Goal: Use online tool/utility: Utilize a website feature to perform a specific function

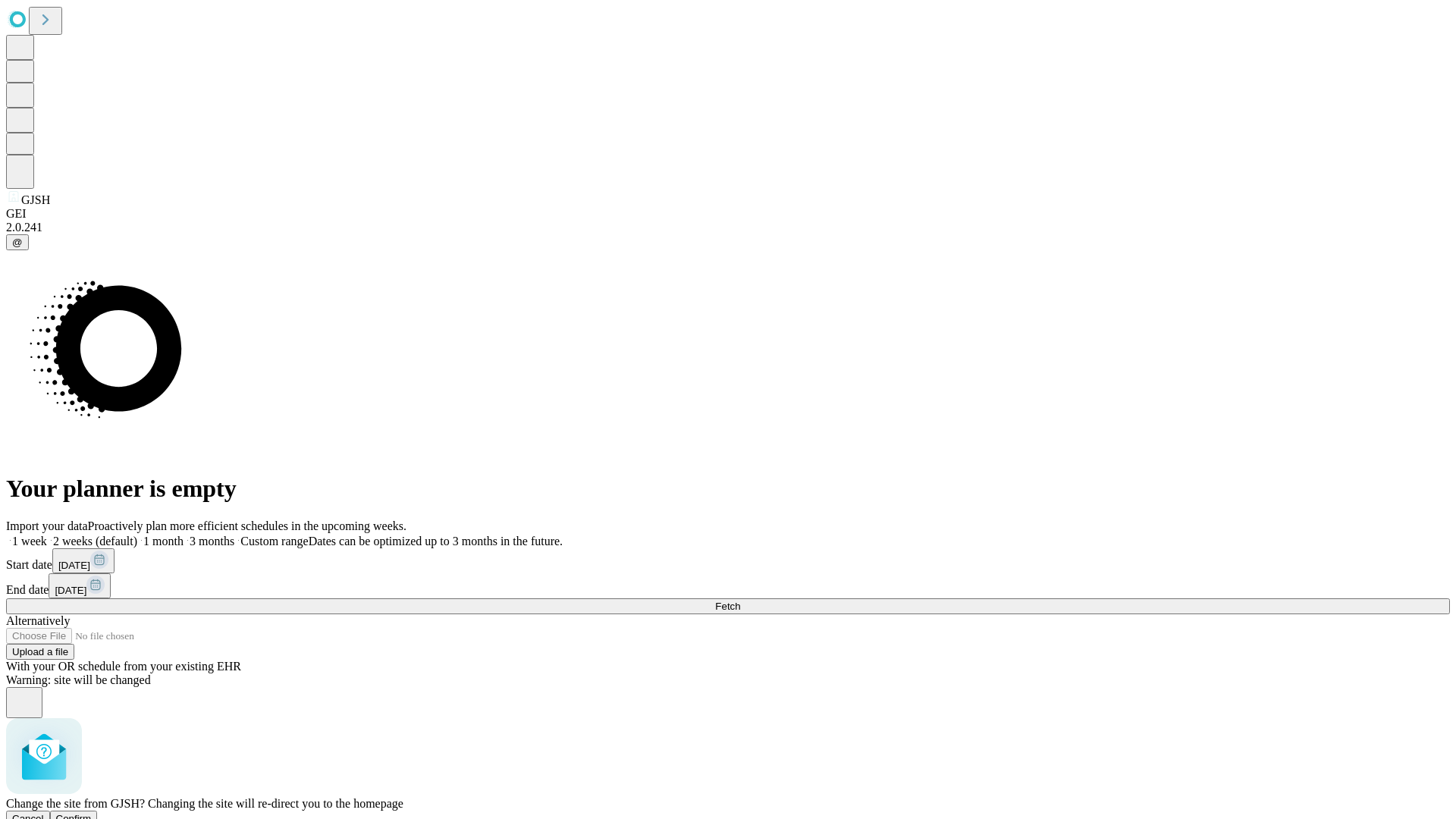
click at [92, 813] on span "Confirm" at bounding box center [73, 819] width 36 height 12
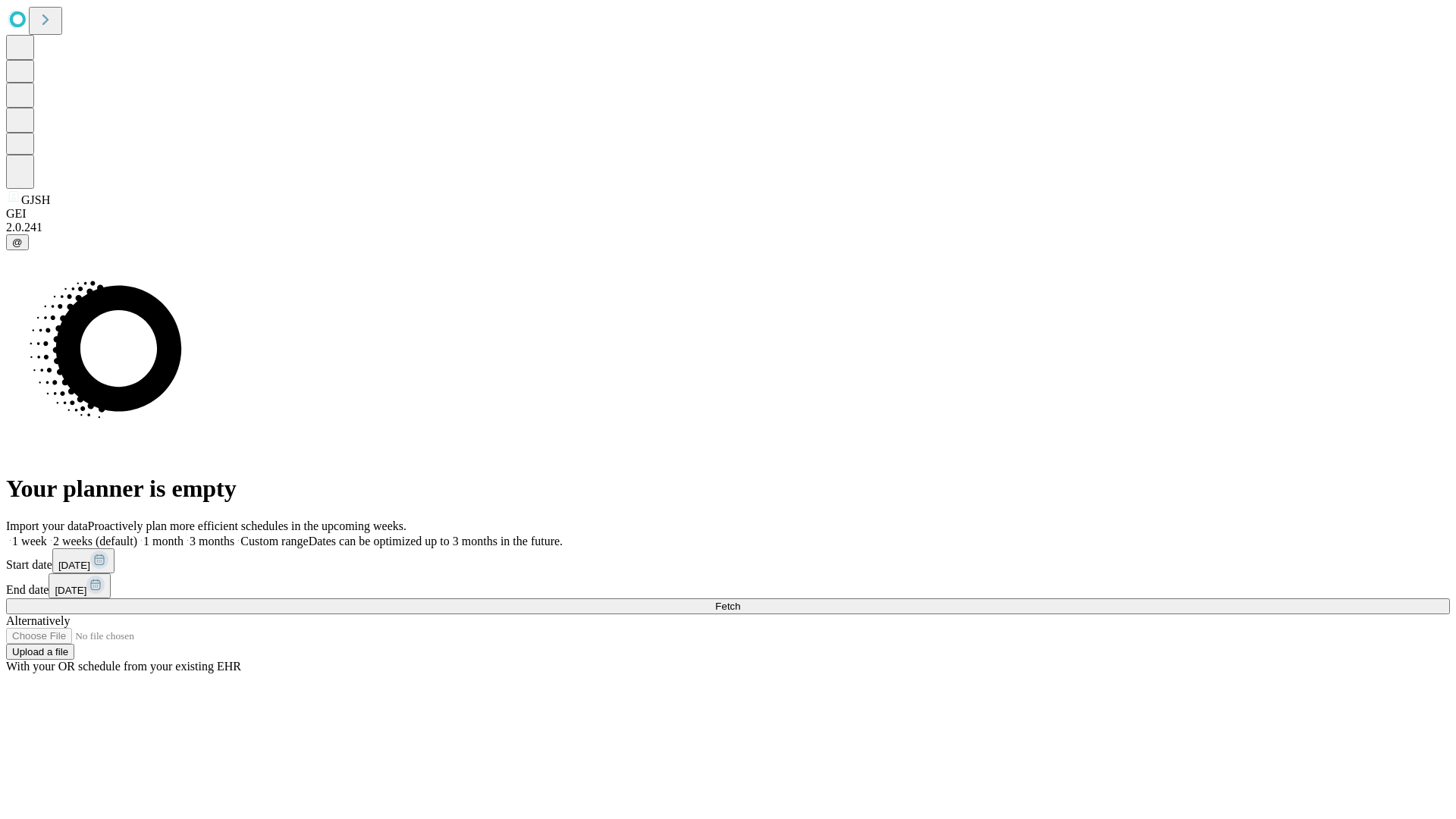
click at [137, 535] on label "2 weeks (default)" at bounding box center [92, 541] width 90 height 12
click at [740, 601] on span "Fetch" at bounding box center [728, 607] width 25 height 12
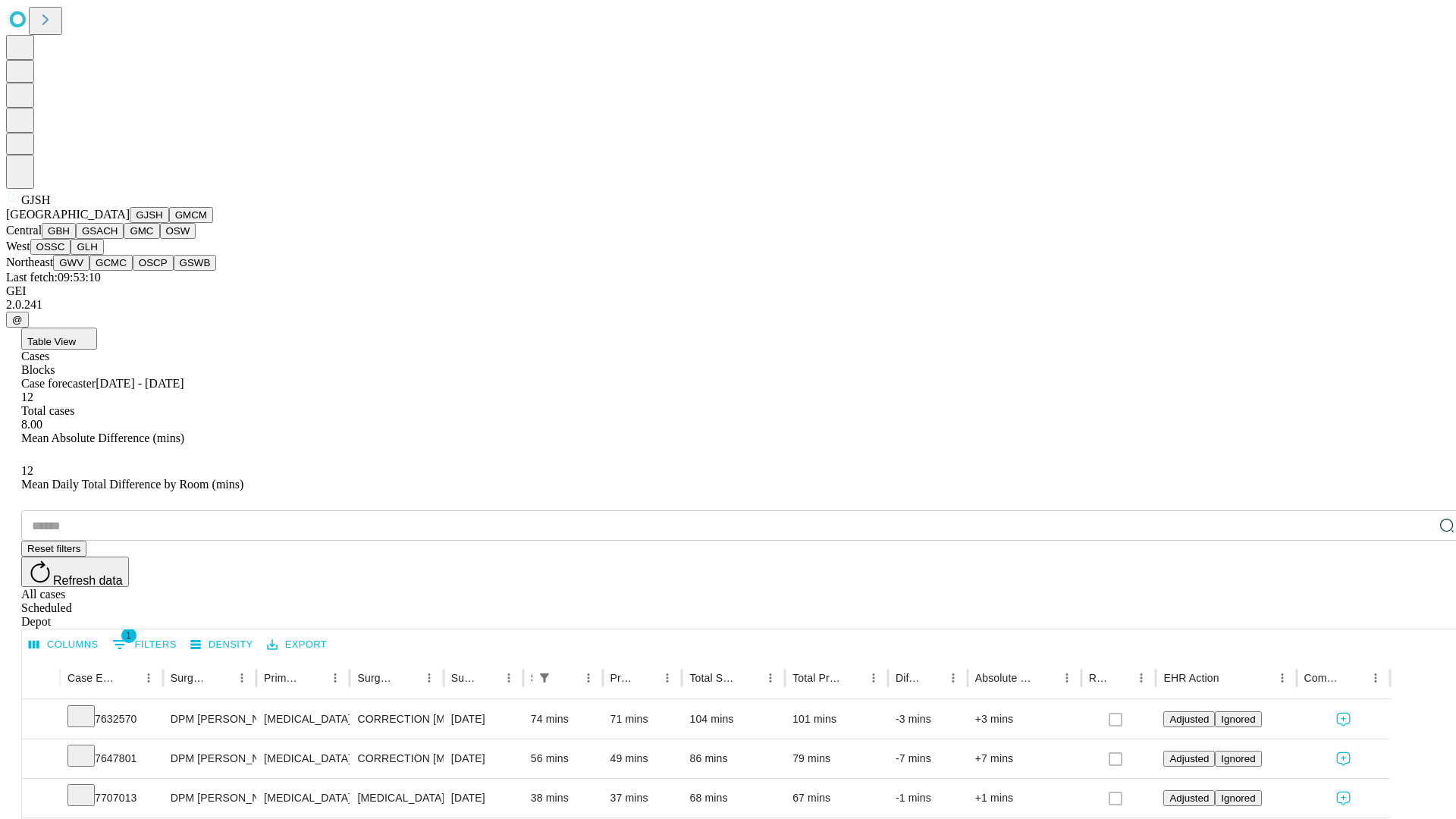
click at [169, 223] on button "GMCM" at bounding box center [191, 215] width 44 height 16
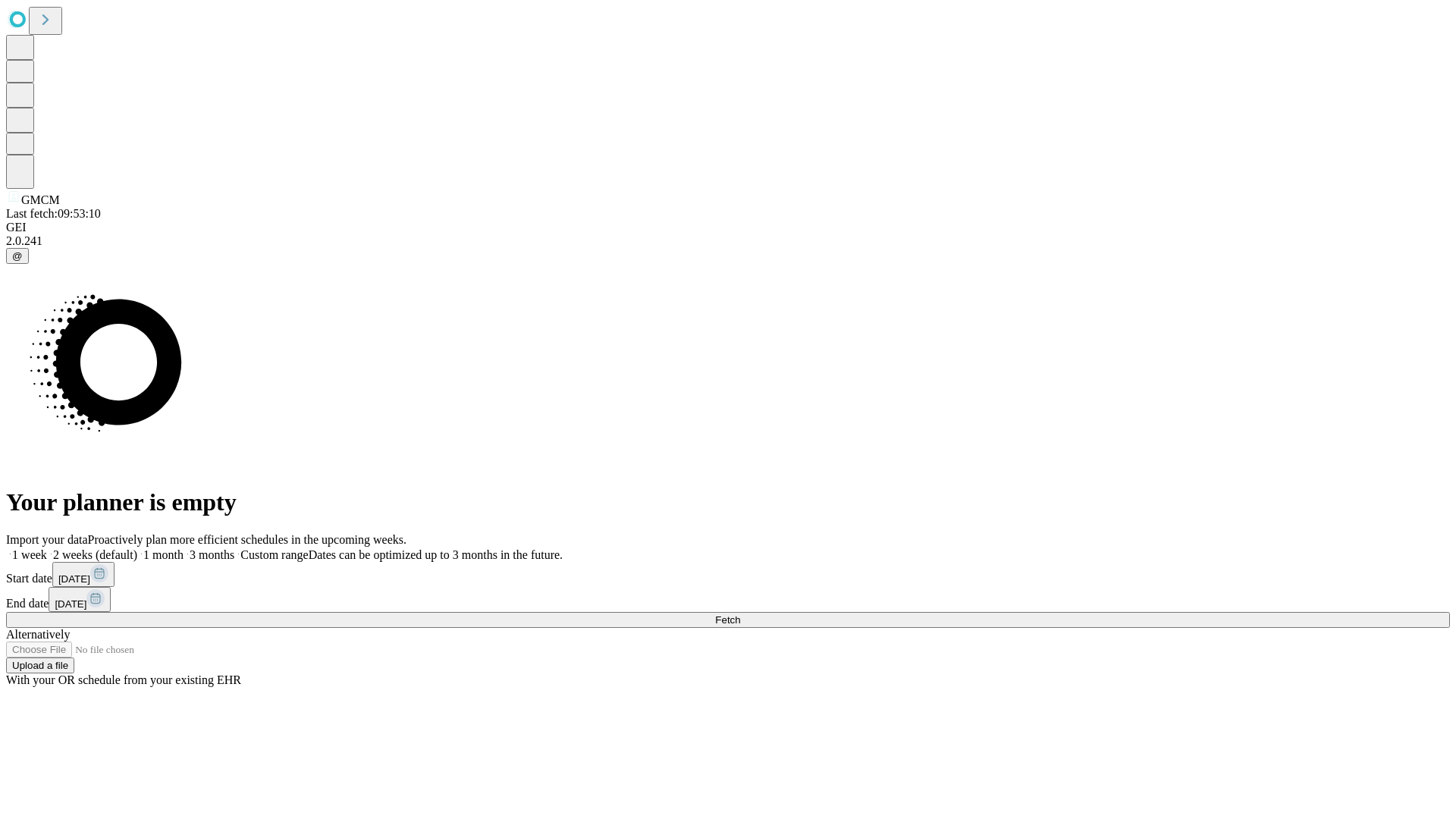
click at [137, 548] on label "2 weeks (default)" at bounding box center [92, 554] width 90 height 12
click at [740, 615] on span "Fetch" at bounding box center [728, 621] width 25 height 12
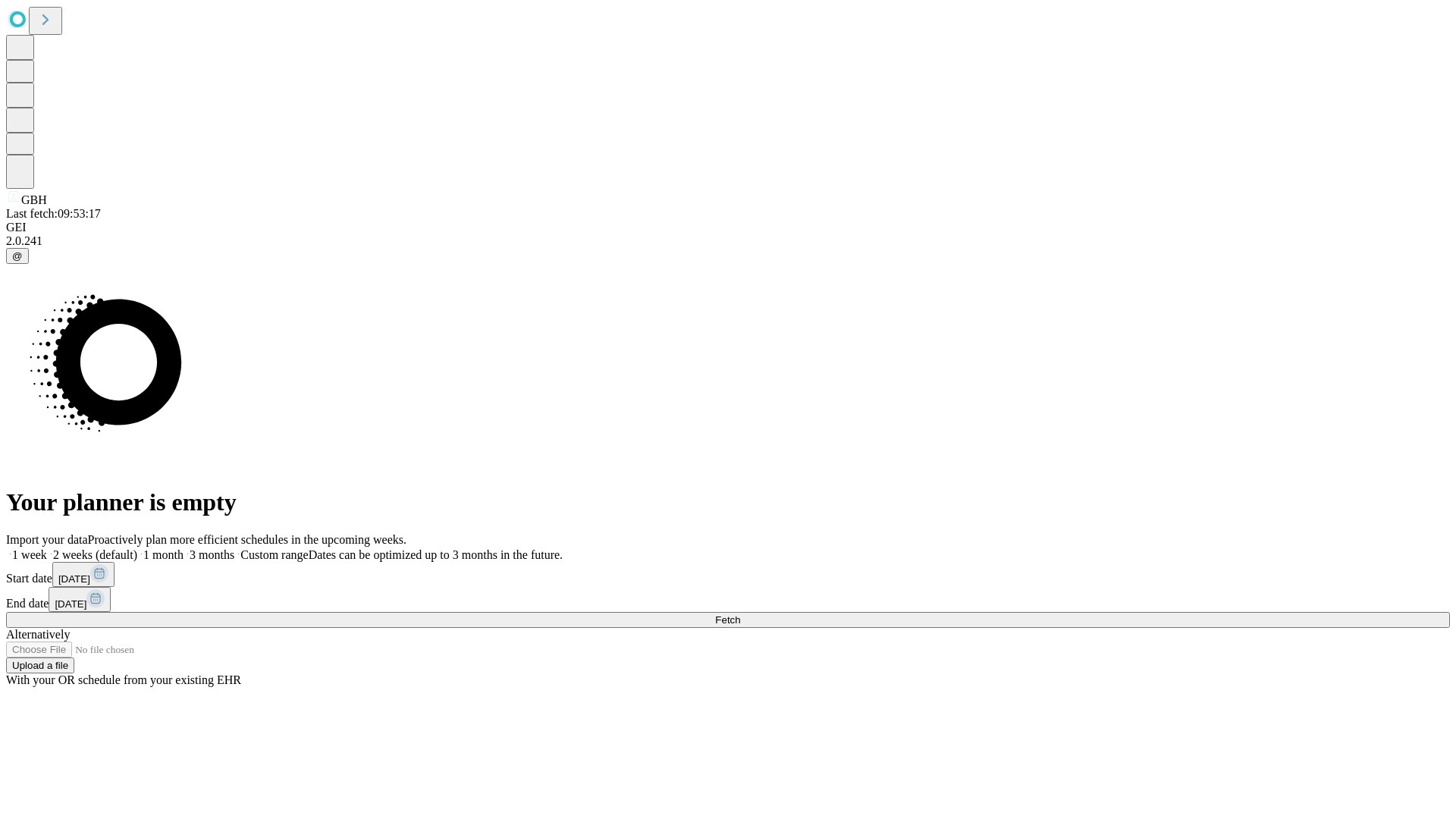
click at [137, 548] on label "2 weeks (default)" at bounding box center [92, 554] width 90 height 12
click at [740, 615] on span "Fetch" at bounding box center [728, 621] width 25 height 12
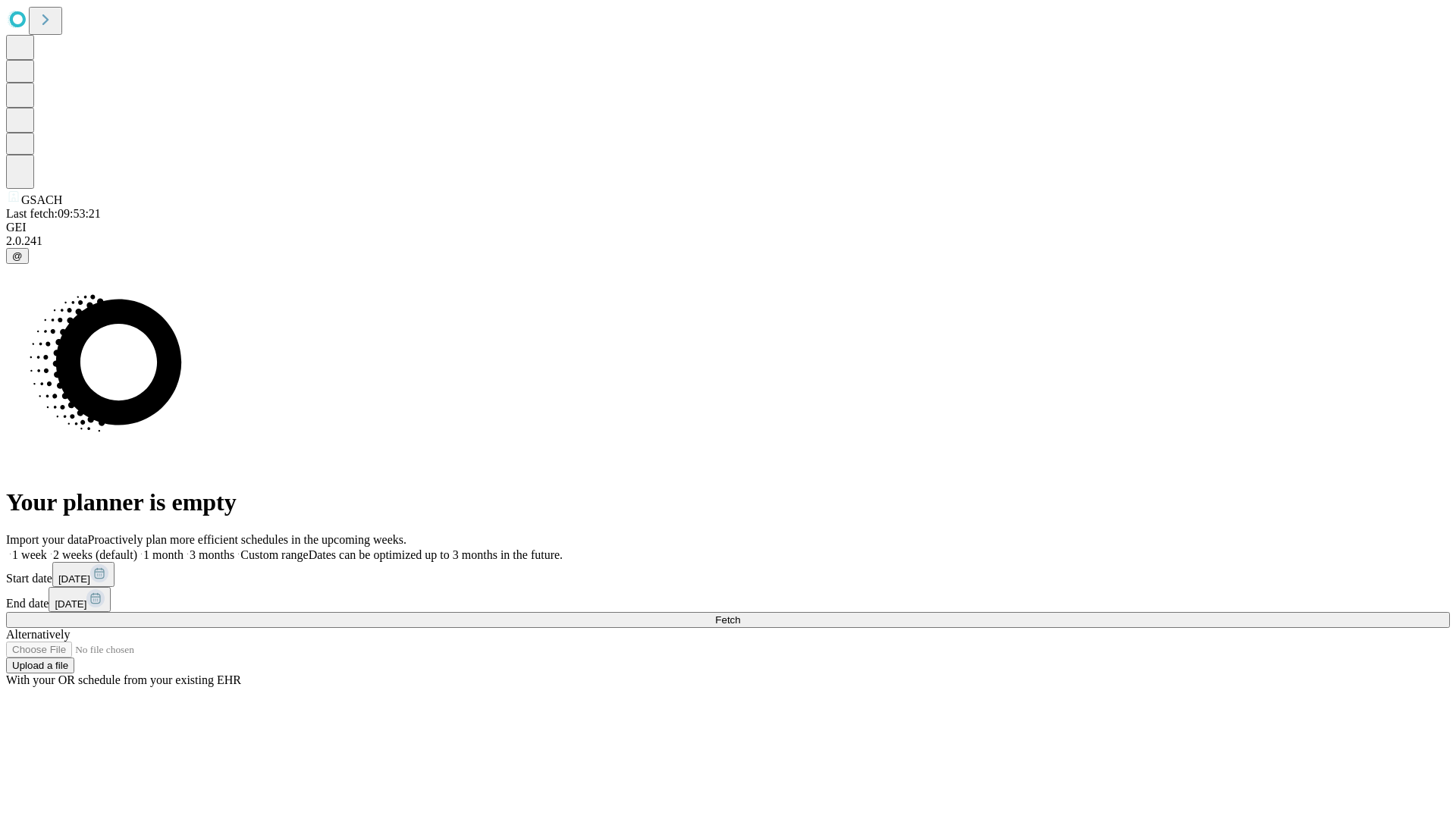
click at [740, 615] on span "Fetch" at bounding box center [728, 621] width 25 height 12
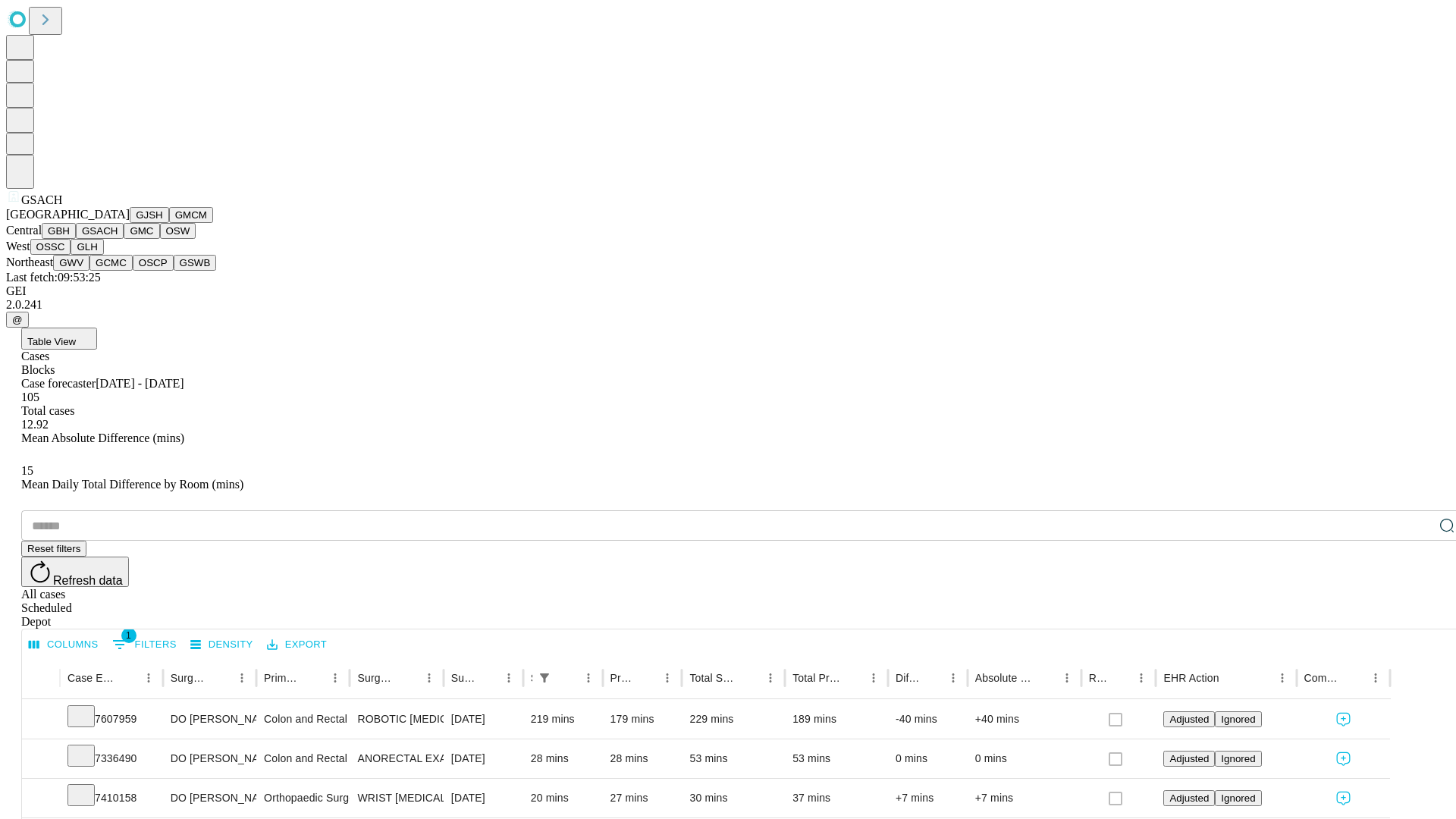
click at [123, 239] on button "GMC" at bounding box center [141, 231] width 36 height 16
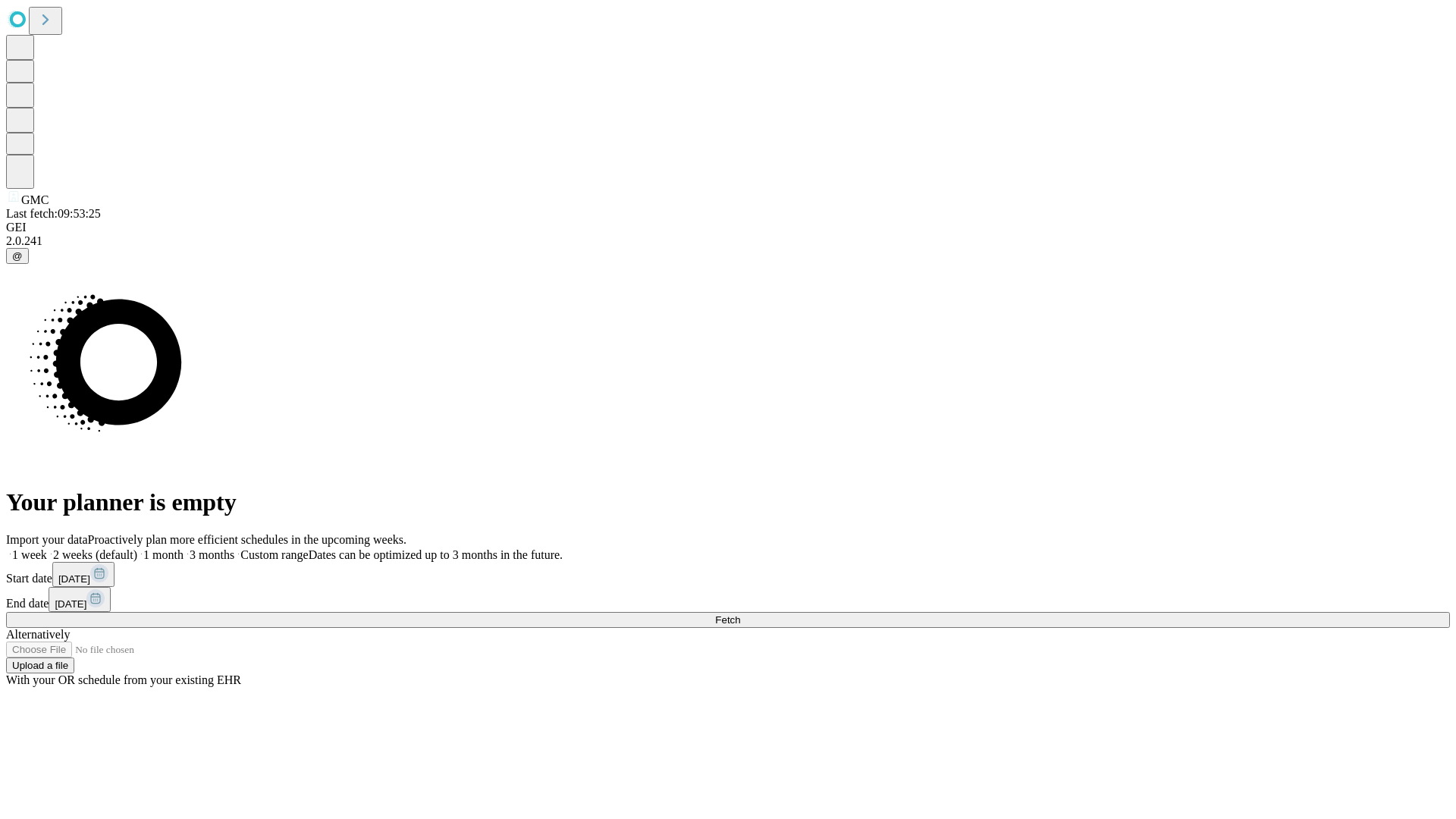
click at [137, 548] on label "2 weeks (default)" at bounding box center [92, 554] width 90 height 12
click at [740, 615] on span "Fetch" at bounding box center [728, 621] width 25 height 12
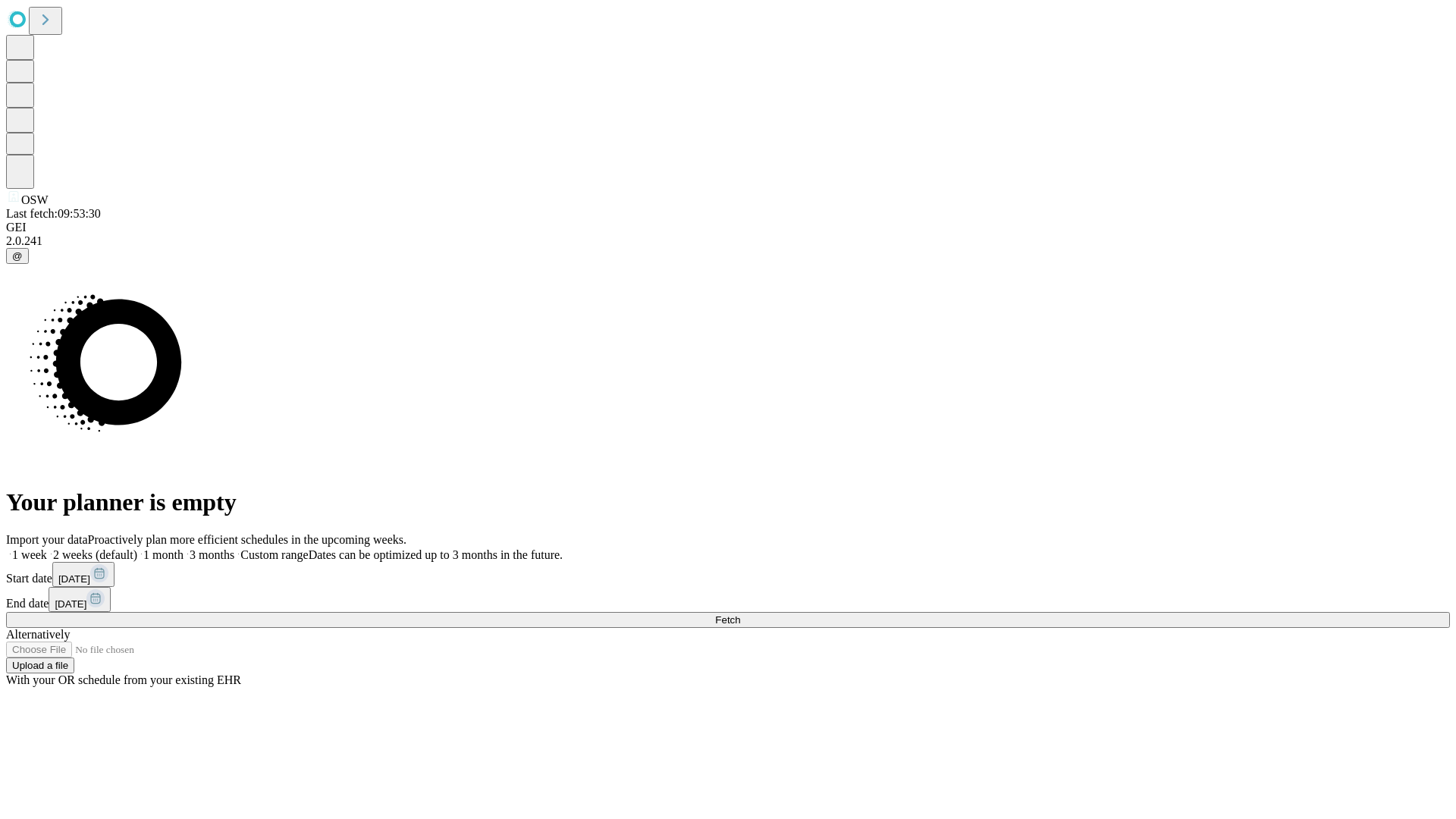
click at [137, 548] on label "2 weeks (default)" at bounding box center [92, 554] width 90 height 12
click at [740, 615] on span "Fetch" at bounding box center [728, 621] width 25 height 12
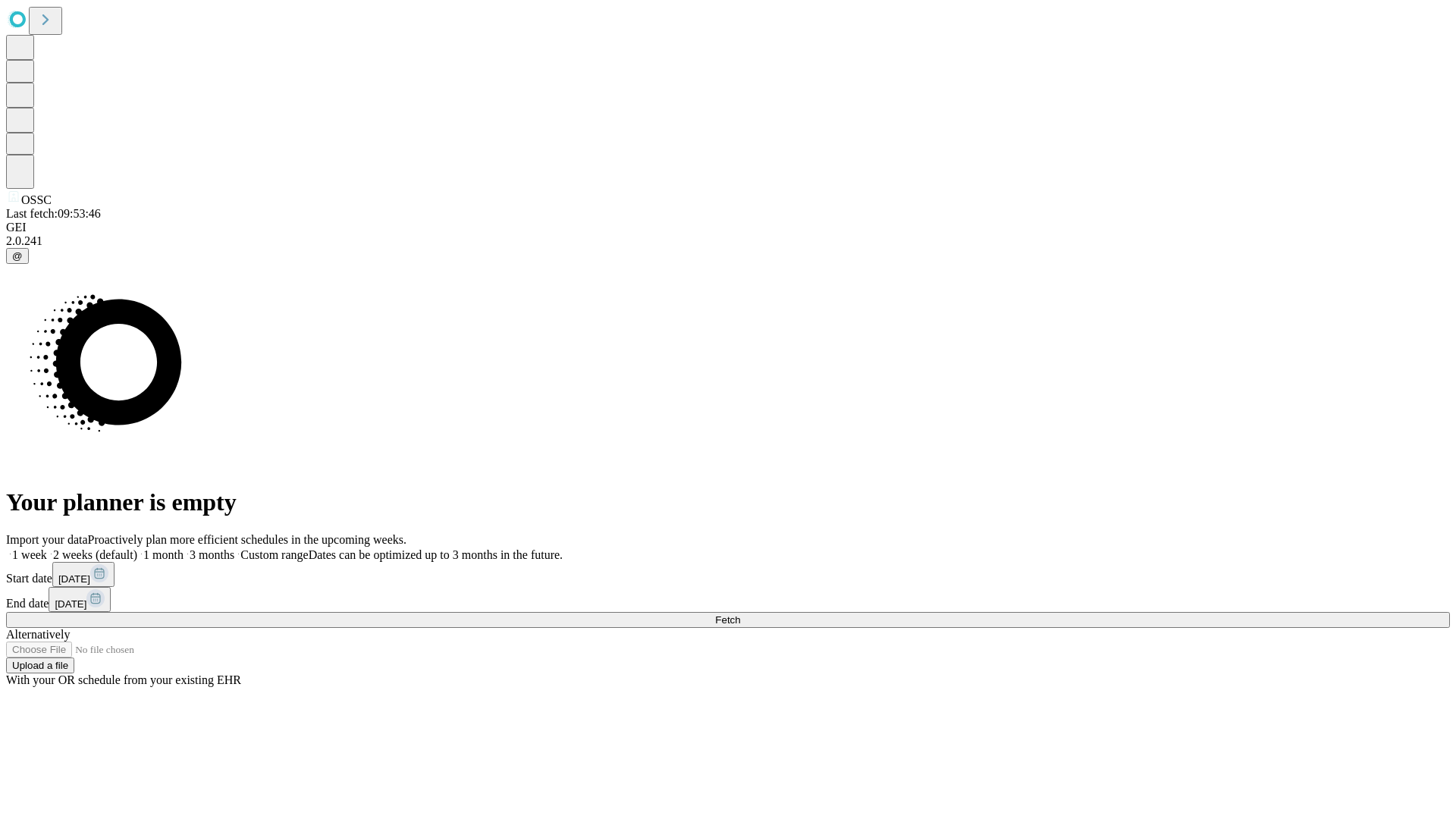
click at [137, 548] on label "2 weeks (default)" at bounding box center [92, 554] width 90 height 12
click at [740, 615] on span "Fetch" at bounding box center [728, 621] width 25 height 12
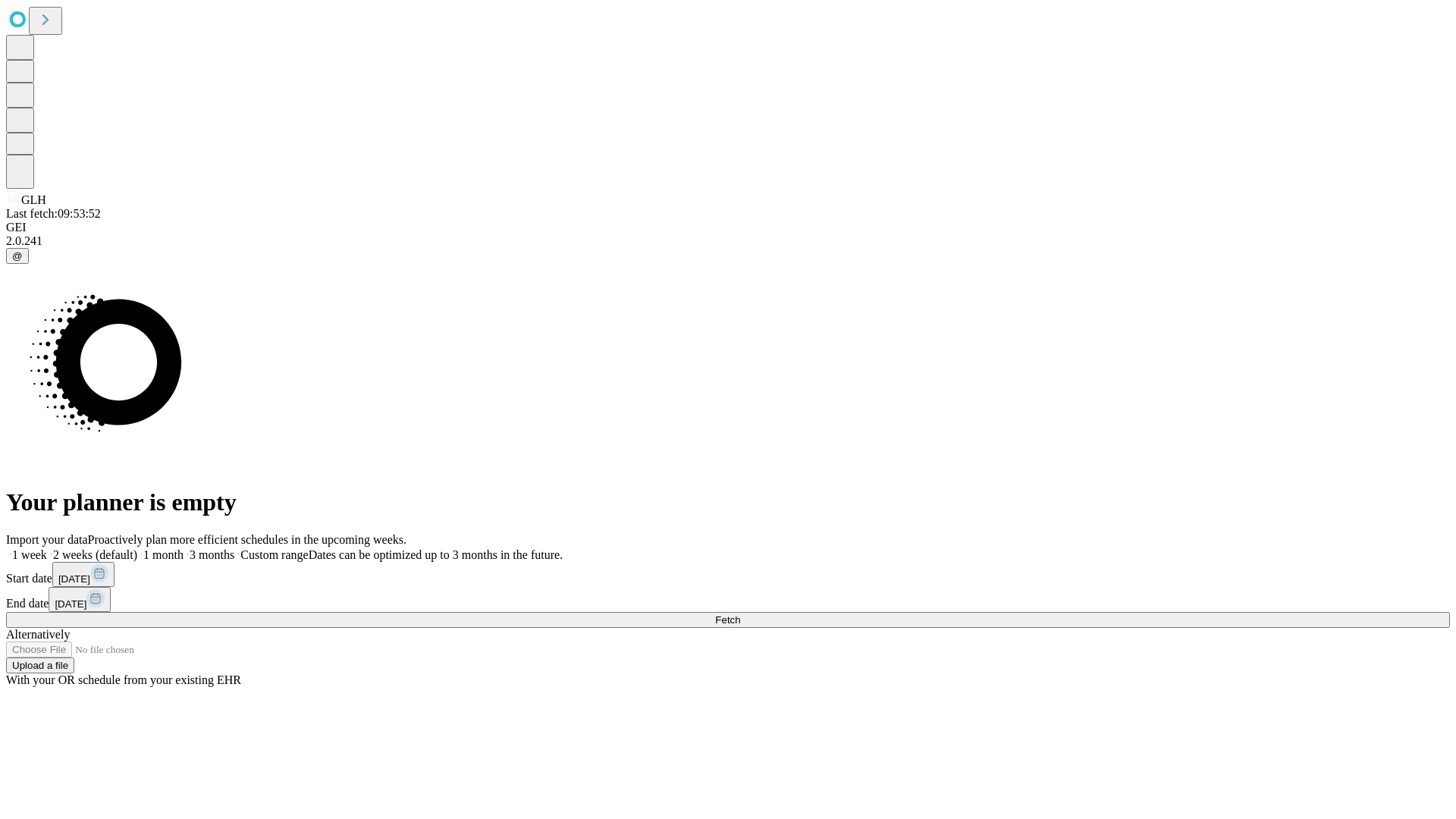
click at [137, 548] on label "2 weeks (default)" at bounding box center [92, 554] width 90 height 12
click at [740, 615] on span "Fetch" at bounding box center [728, 621] width 25 height 12
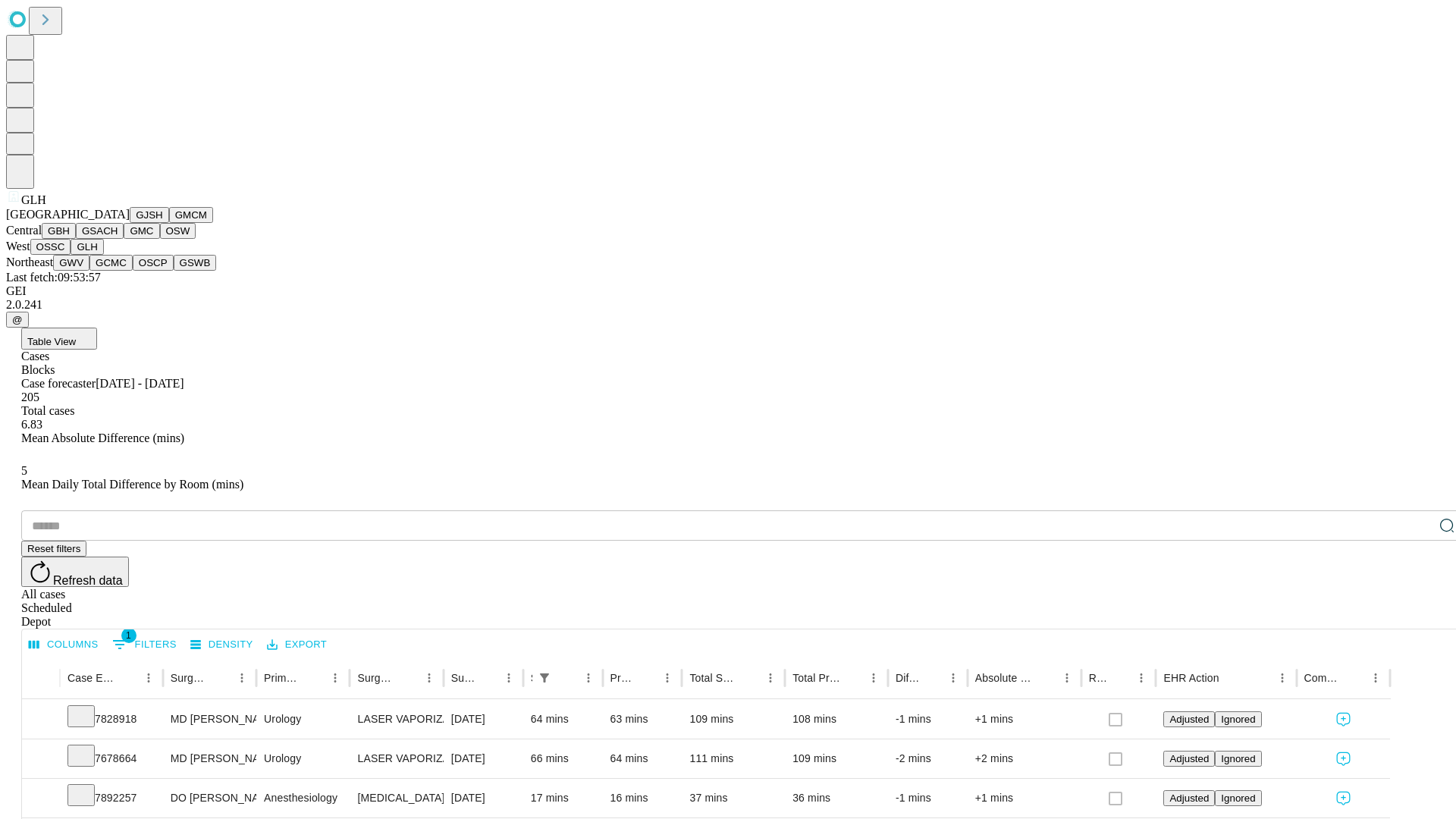
click at [89, 271] on button "GWV" at bounding box center [72, 262] width 37 height 16
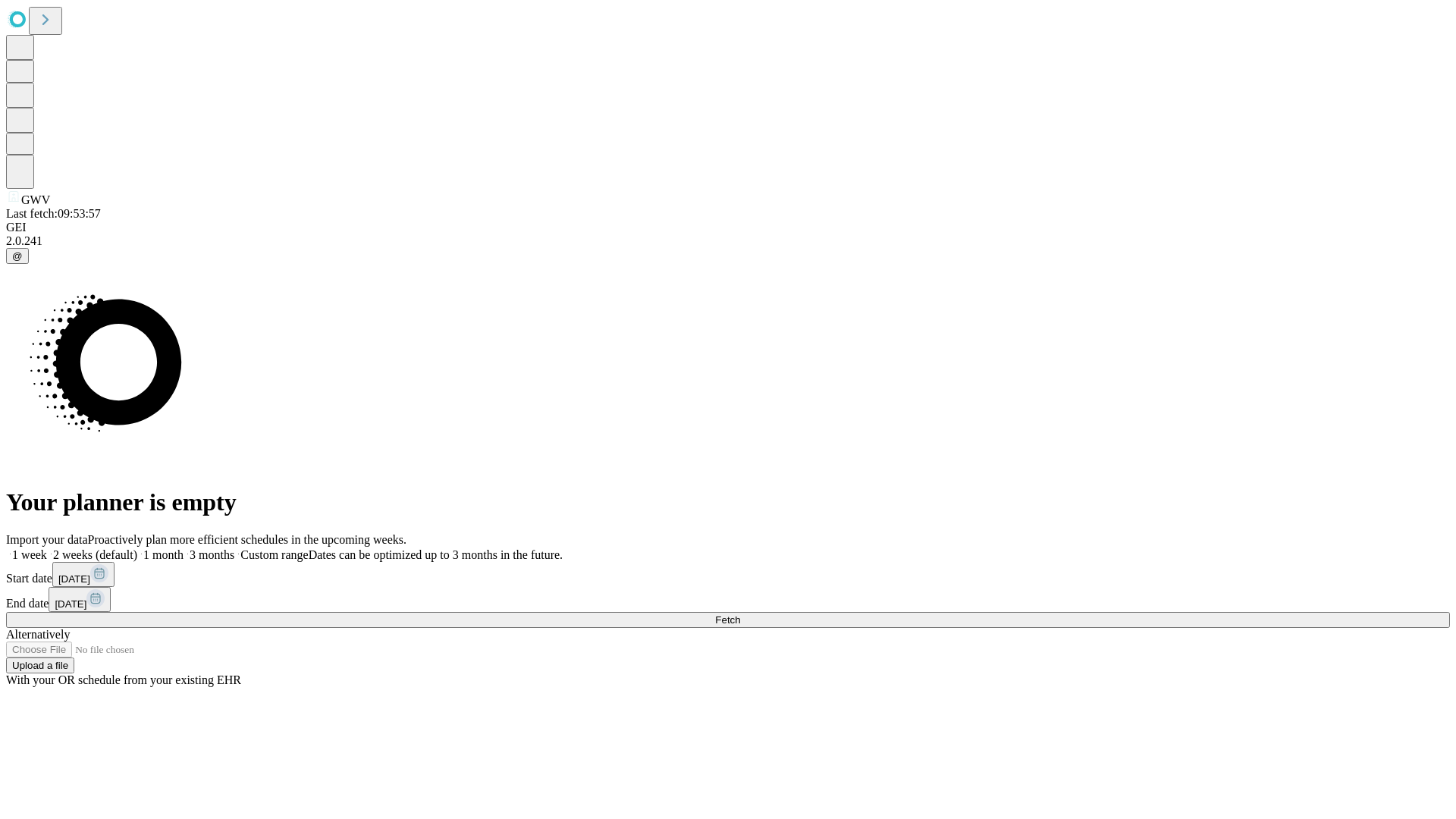
click at [137, 548] on label "2 weeks (default)" at bounding box center [92, 554] width 90 height 12
click at [740, 615] on span "Fetch" at bounding box center [728, 621] width 25 height 12
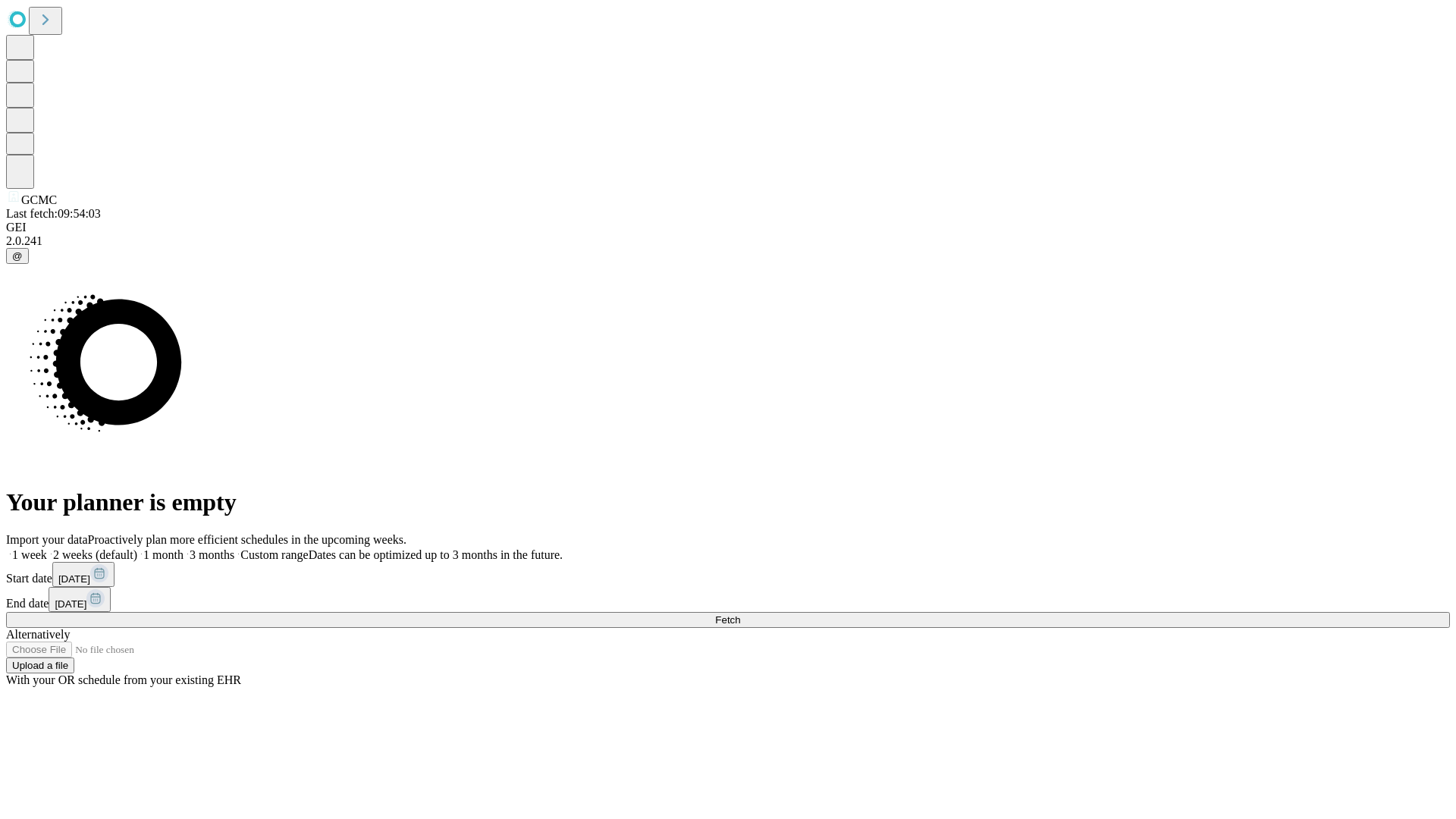
click at [137, 548] on label "2 weeks (default)" at bounding box center [92, 554] width 90 height 12
click at [740, 615] on span "Fetch" at bounding box center [728, 621] width 25 height 12
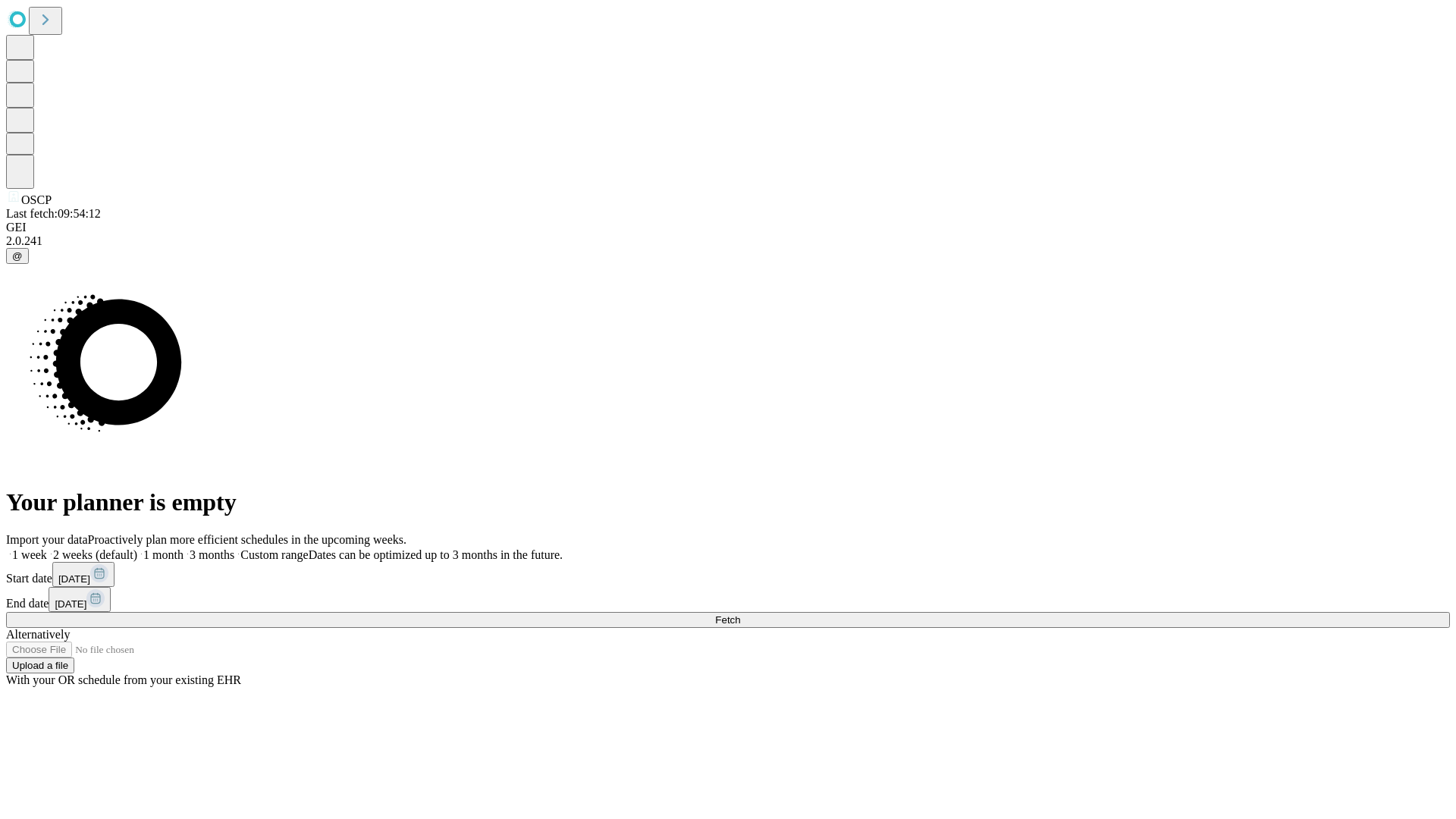
click at [137, 548] on label "2 weeks (default)" at bounding box center [92, 554] width 90 height 12
click at [740, 615] on span "Fetch" at bounding box center [728, 621] width 25 height 12
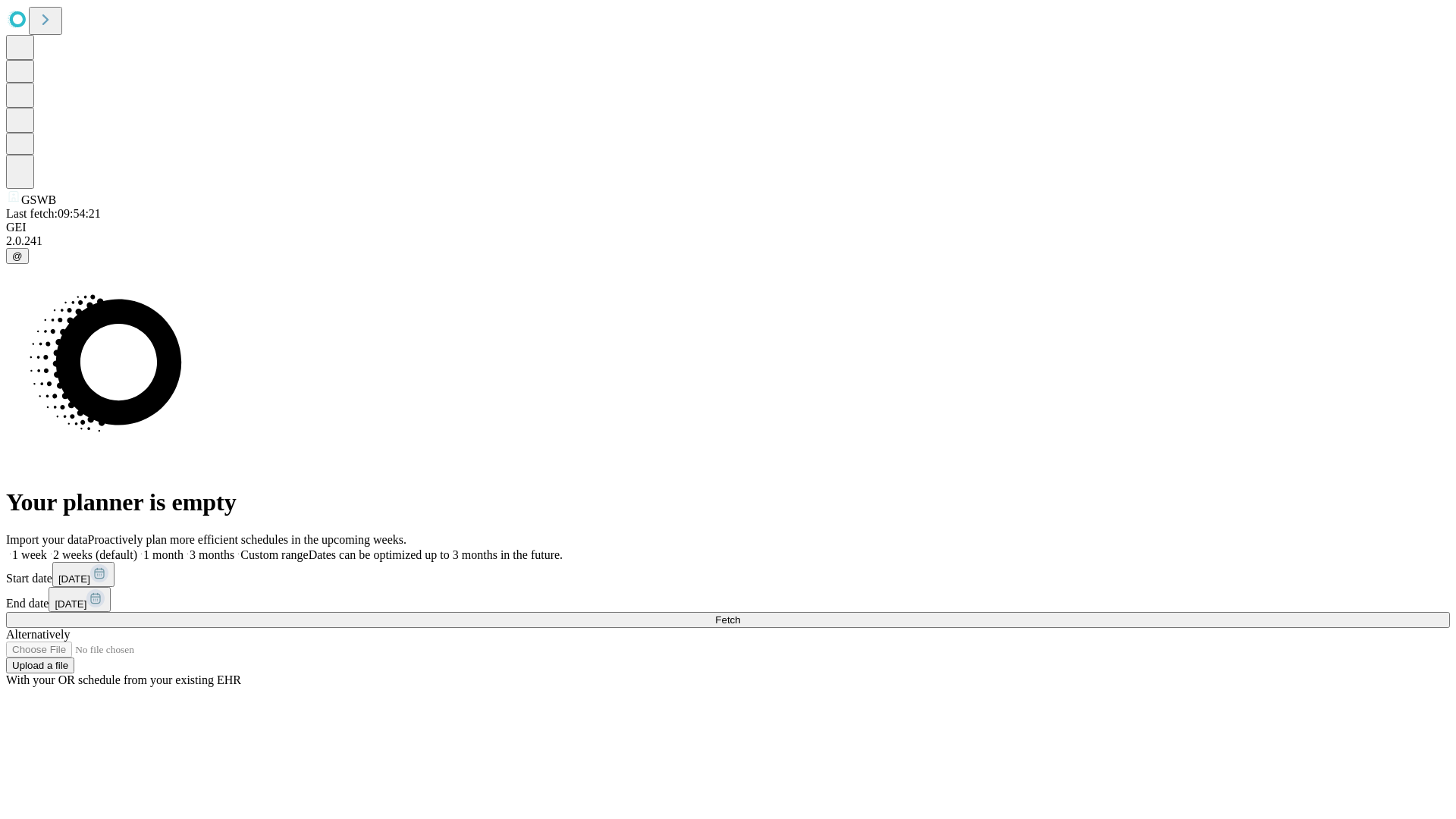
click at [137, 548] on label "2 weeks (default)" at bounding box center [92, 554] width 90 height 12
click at [740, 615] on span "Fetch" at bounding box center [728, 621] width 25 height 12
